Goal: Find specific page/section: Find specific page/section

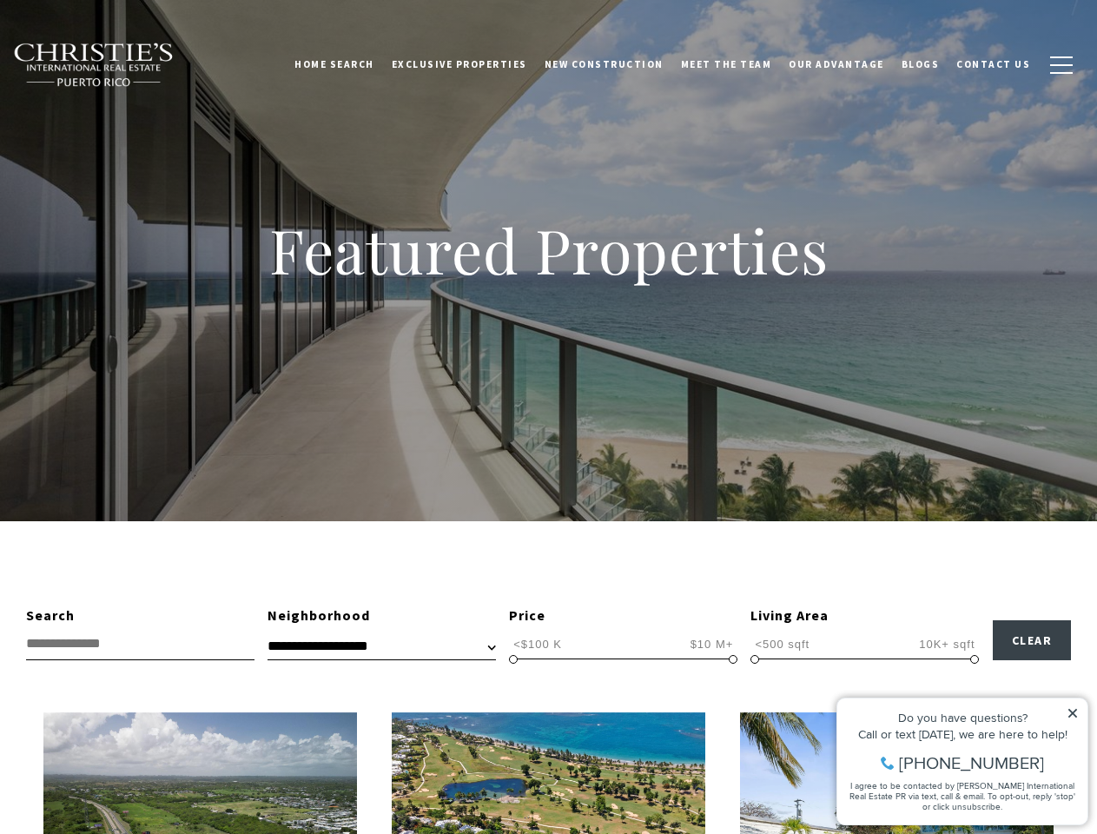
click at [548, 417] on div "Featured Properties" at bounding box center [548, 260] width 1097 height 521
click at [360, 64] on link "Home Search" at bounding box center [334, 64] width 97 height 43
click at [739, 64] on link "Meet the Team" at bounding box center [726, 64] width 109 height 43
click at [1062, 65] on span "button" at bounding box center [1061, 65] width 23 height 2
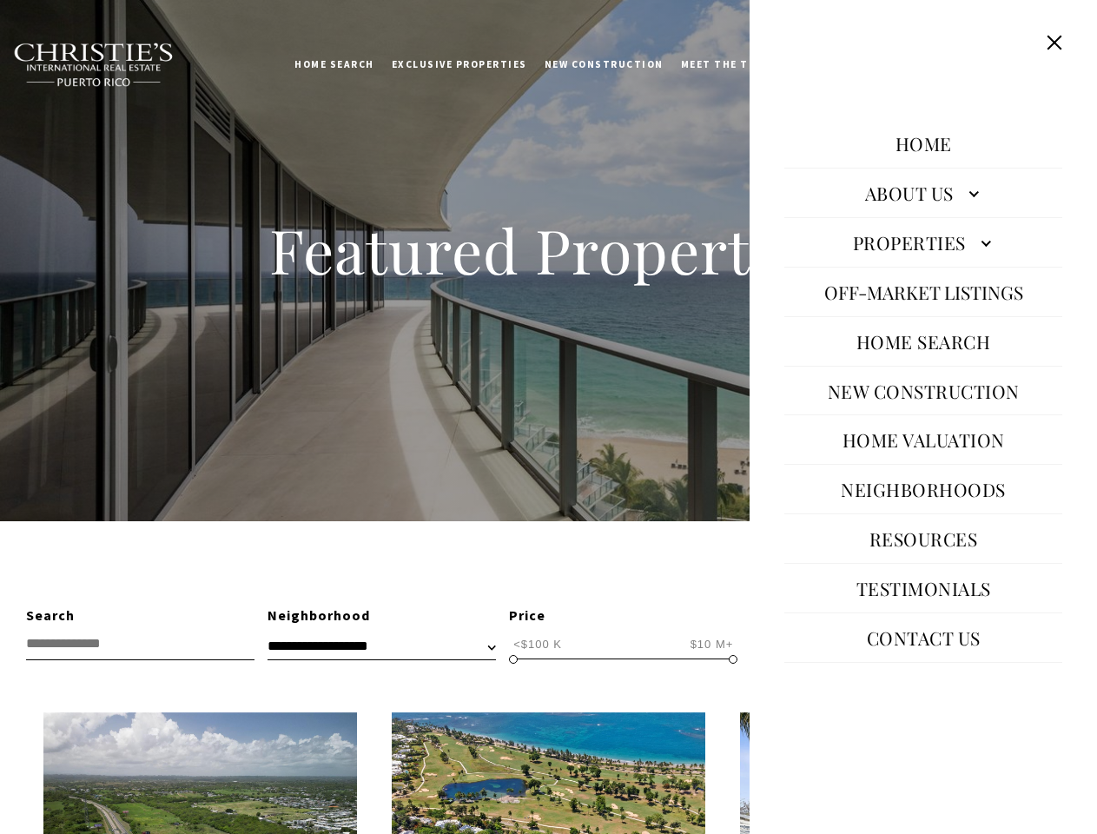
click at [538, 644] on span "<$100 K" at bounding box center [537, 644] width 57 height 17
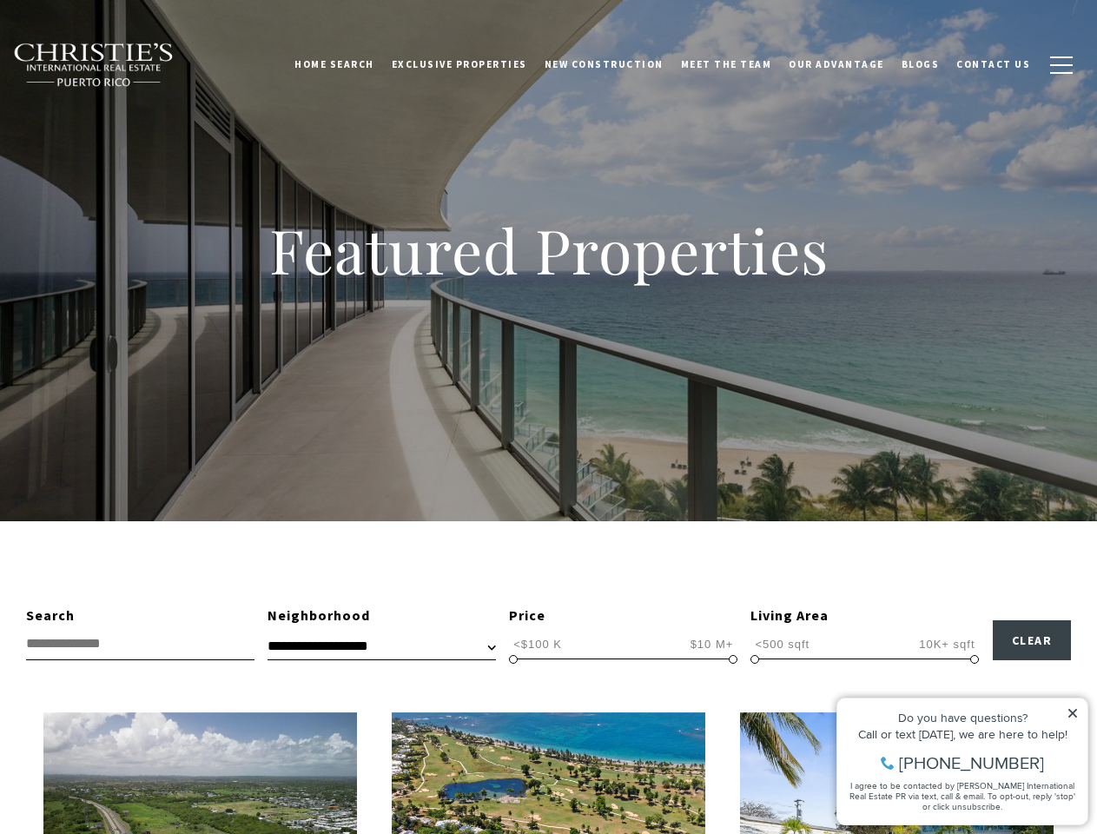
click at [711, 644] on span "$10 M+" at bounding box center [712, 644] width 52 height 17
click at [513, 659] on span at bounding box center [513, 659] width 9 height 9
click at [733, 659] on span at bounding box center [733, 659] width 9 height 9
click at [782, 644] on span "<500 sqft" at bounding box center [782, 644] width 63 height 17
click at [947, 644] on span "10K+ sqft" at bounding box center [947, 644] width 64 height 17
